Goal: Task Accomplishment & Management: Complete application form

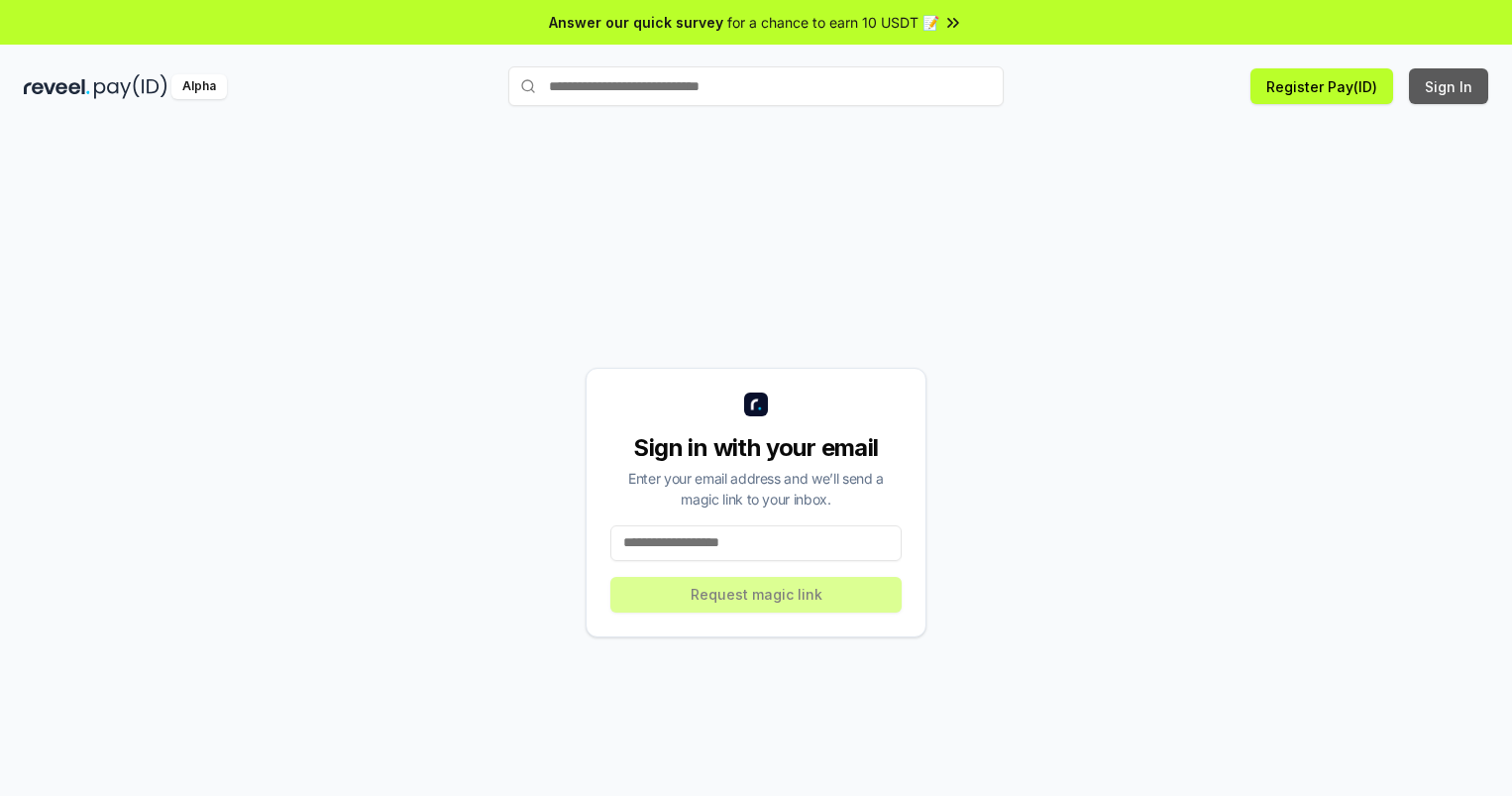
click at [1449, 86] on button "Sign In" at bounding box center [1448, 86] width 79 height 36
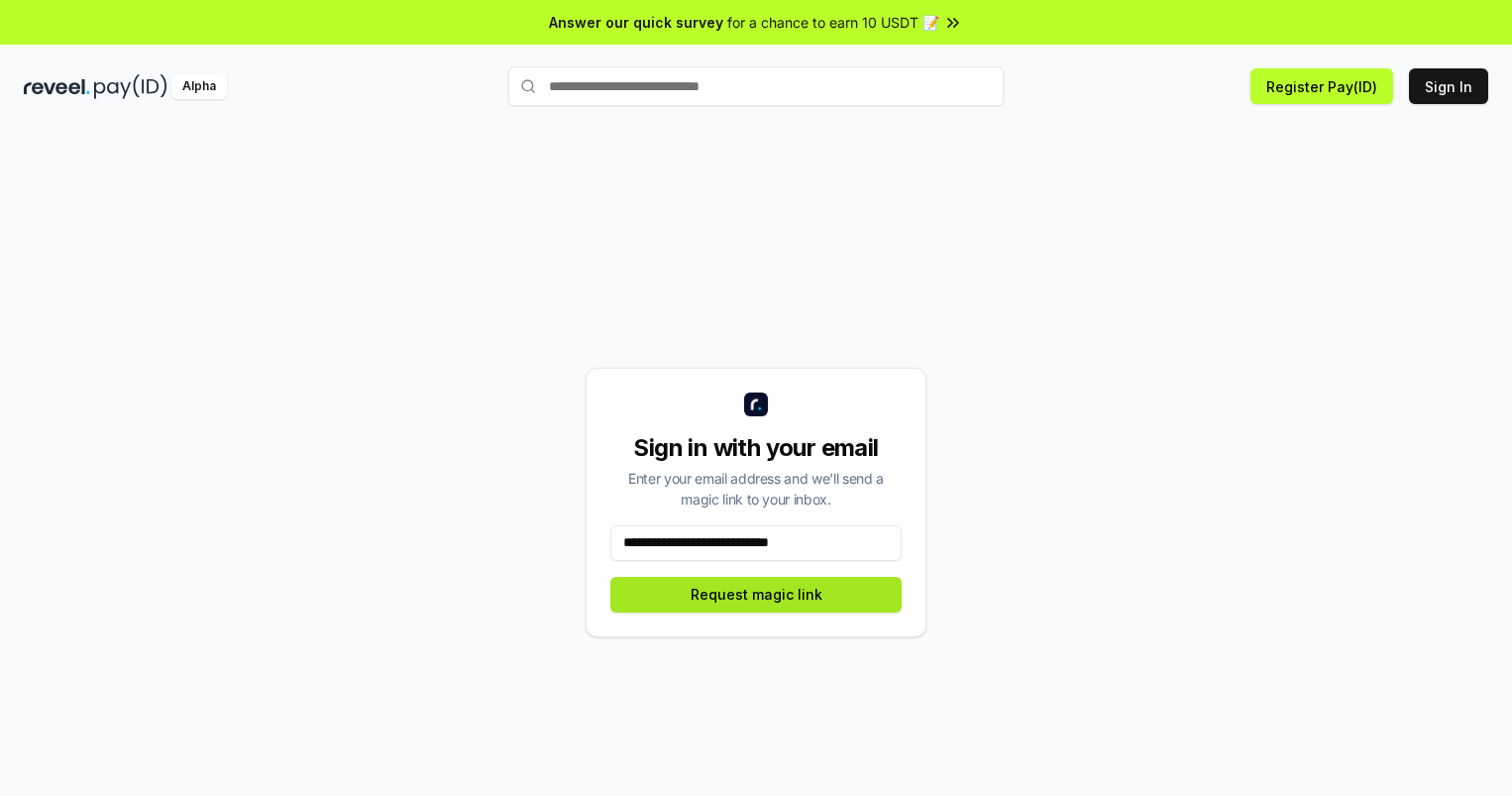
type input "**********"
click at [756, 593] on button "Request magic link" at bounding box center [756, 594] width 292 height 36
